Goal: Transaction & Acquisition: Purchase product/service

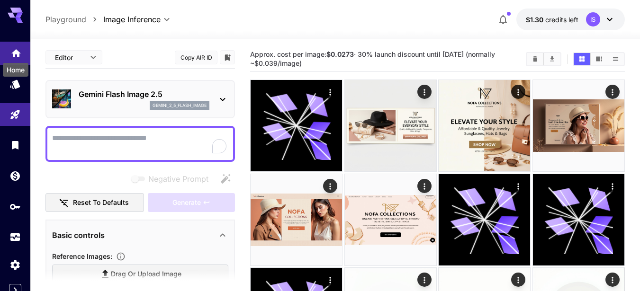
click at [13, 54] on icon "Home" at bounding box center [15, 50] width 11 height 11
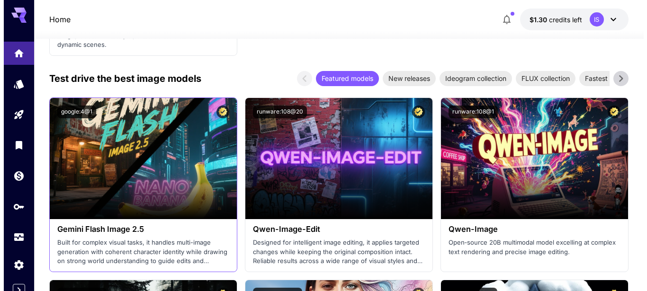
scroll to position [1534, 0]
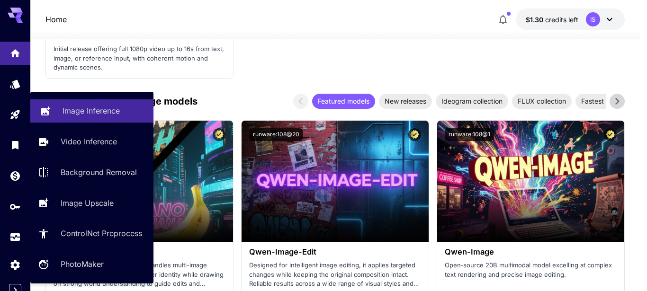
click at [59, 111] on link "Image Inference" at bounding box center [91, 110] width 123 height 23
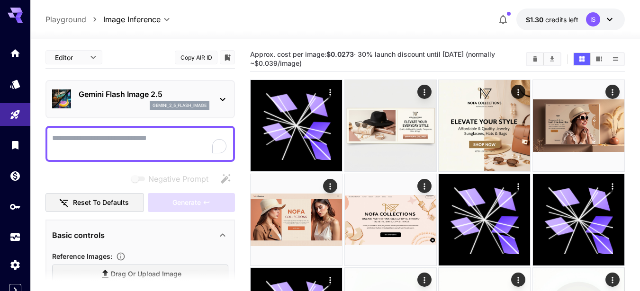
click at [608, 21] on icon at bounding box center [609, 19] width 11 height 11
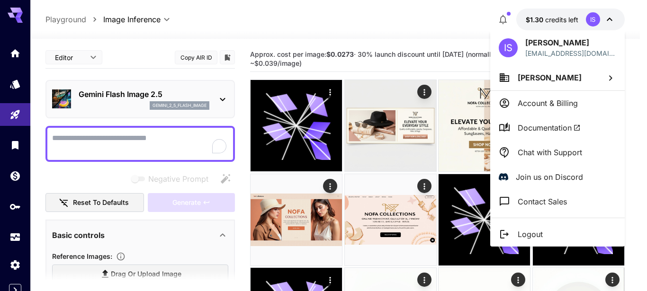
click at [307, 22] on div at bounding box center [323, 145] width 647 height 291
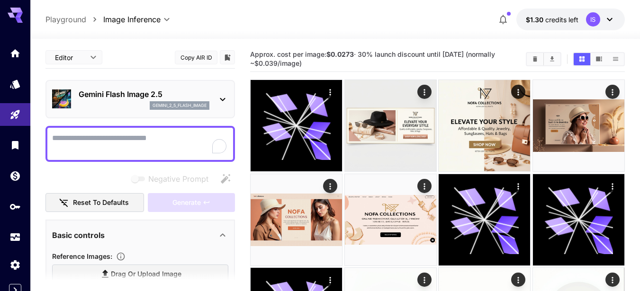
click at [15, 19] on icon at bounding box center [15, 15] width 15 height 15
click at [18, 291] on icon "Expand sidebar" at bounding box center [14, 290] width 11 height 11
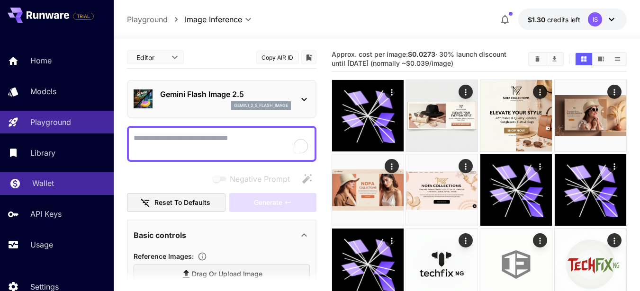
click at [46, 184] on p "Wallet" at bounding box center [43, 183] width 22 height 11
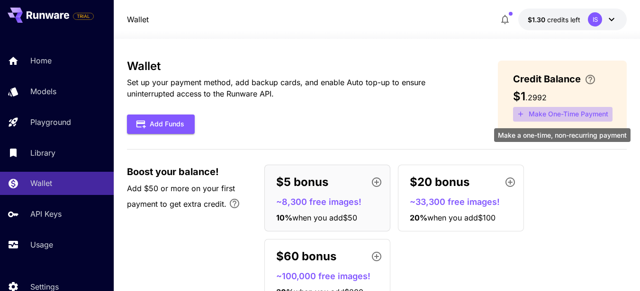
click at [552, 114] on button "Make One-Time Payment" at bounding box center [562, 114] width 99 height 15
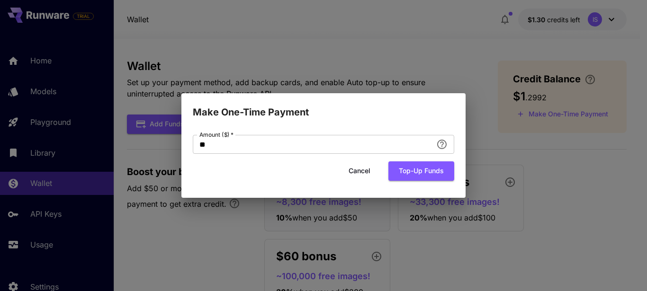
click at [399, 154] on form "Amount ($)   * ** Amount ($)   * Cancel Top-up funds" at bounding box center [323, 158] width 261 height 46
click at [389, 149] on input "**" at bounding box center [313, 144] width 240 height 19
type input "*"
click at [433, 174] on button "Top-up funds" at bounding box center [421, 170] width 66 height 19
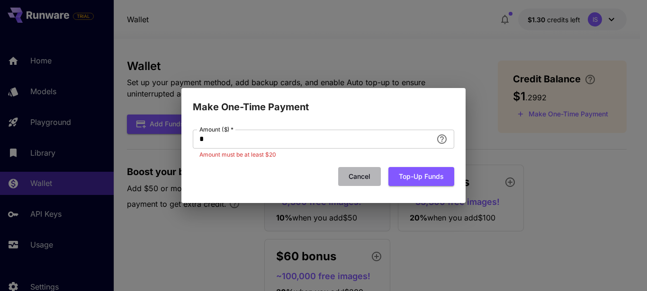
click at [362, 176] on button "Cancel" at bounding box center [359, 176] width 43 height 19
